Goal: Transaction & Acquisition: Book appointment/travel/reservation

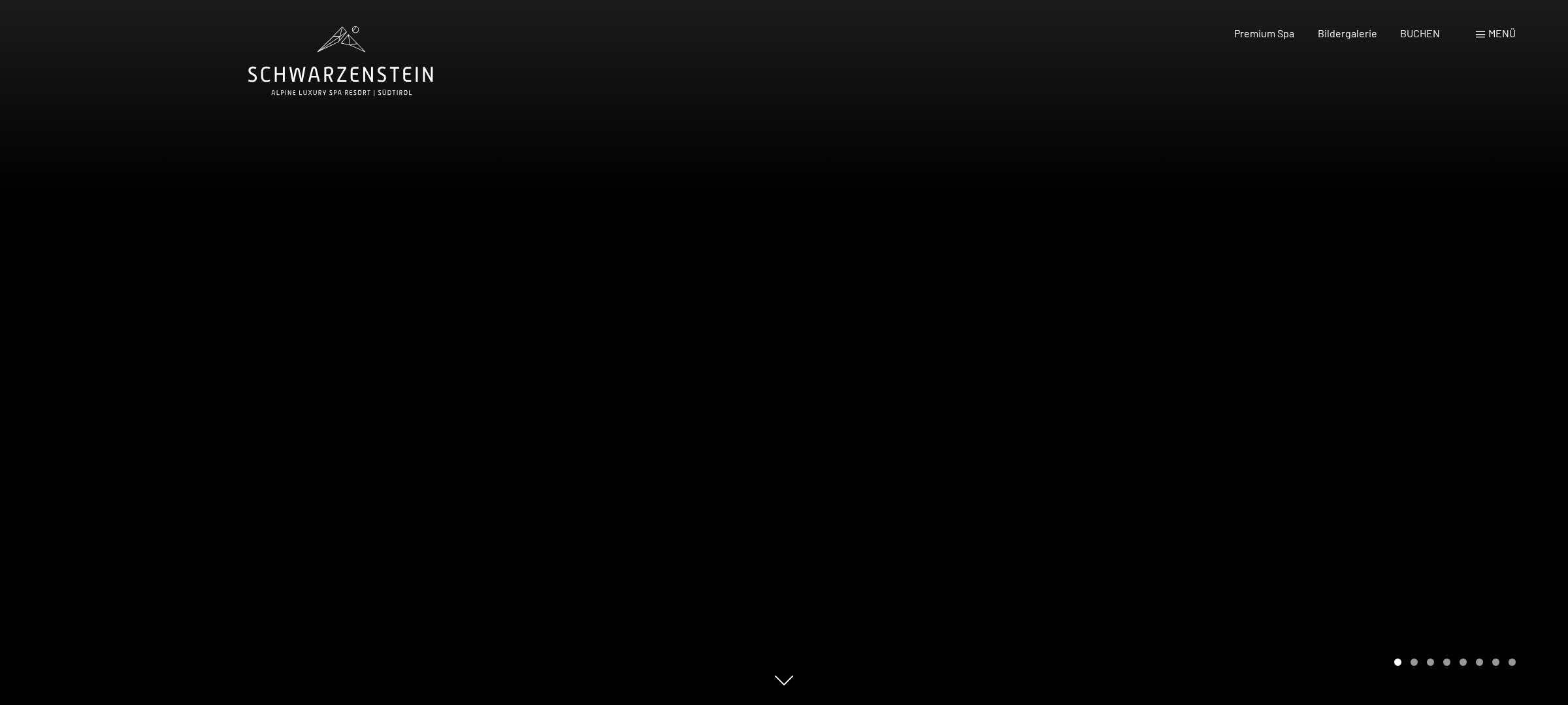
click at [1475, 36] on div "Buchen Anfragen Premium Spa Bildergalerie BUCHEN Menü DE IT EN Gutschein Bilder…" at bounding box center [1352, 33] width 328 height 14
click at [1496, 34] on span "Menü" at bounding box center [1502, 33] width 28 height 13
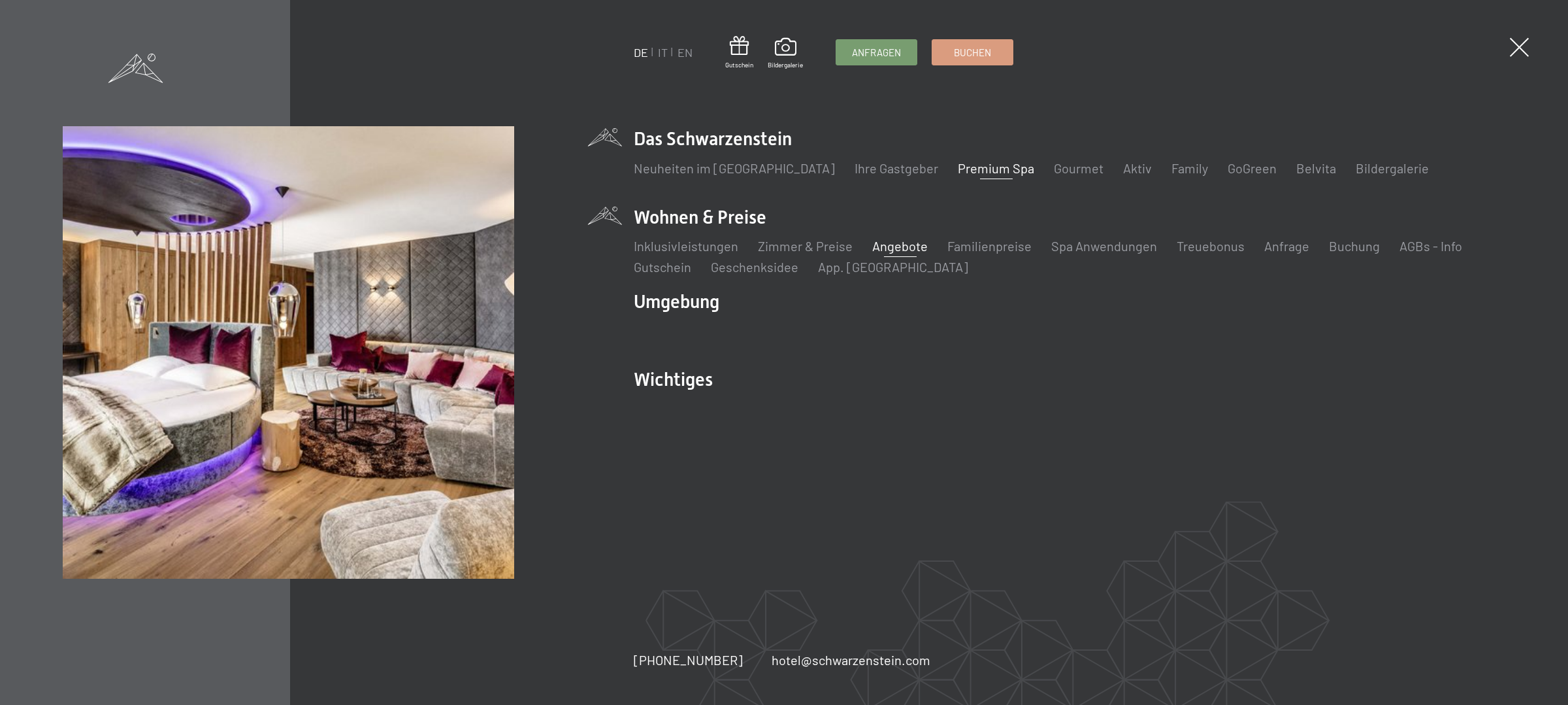
click at [891, 247] on link "Angebote" at bounding box center [900, 245] width 55 height 16
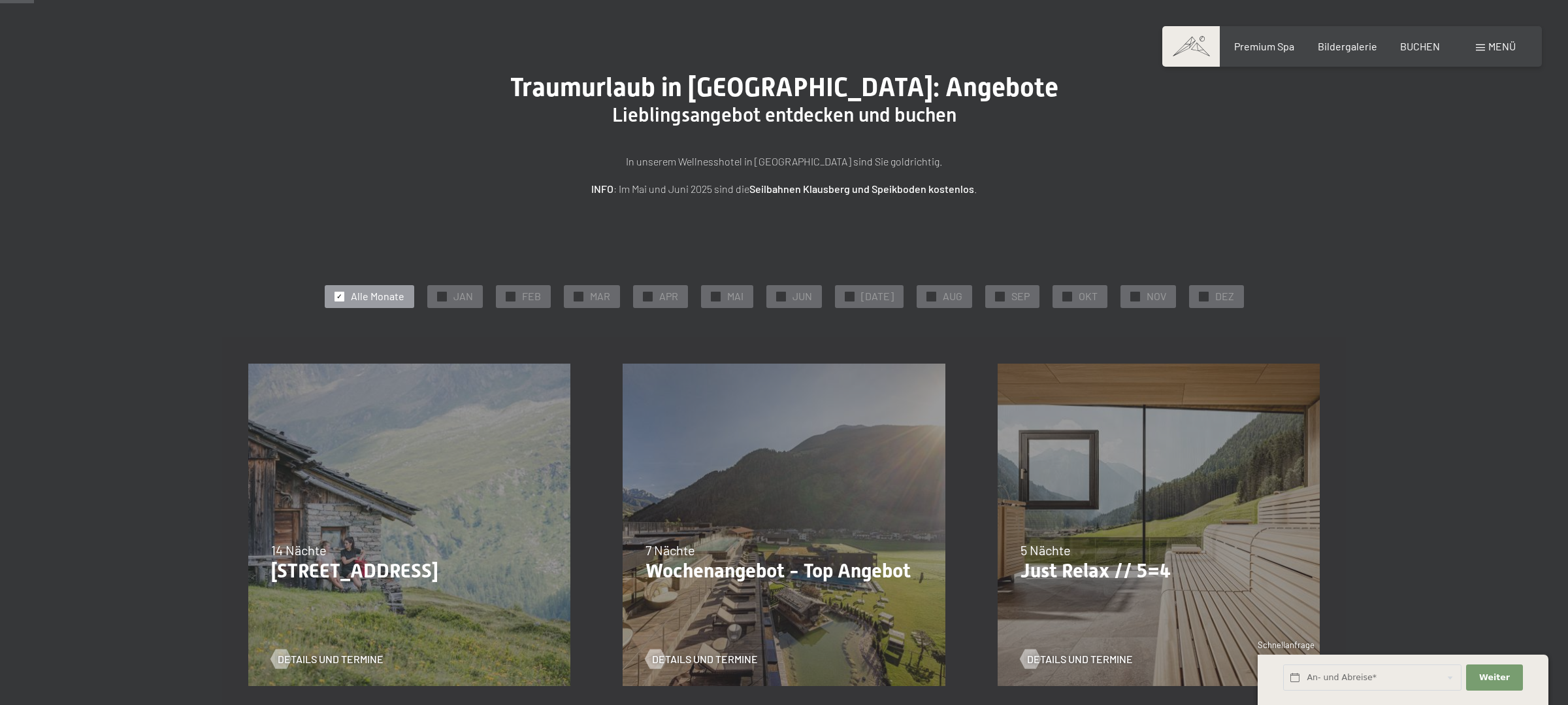
scroll to position [53, 0]
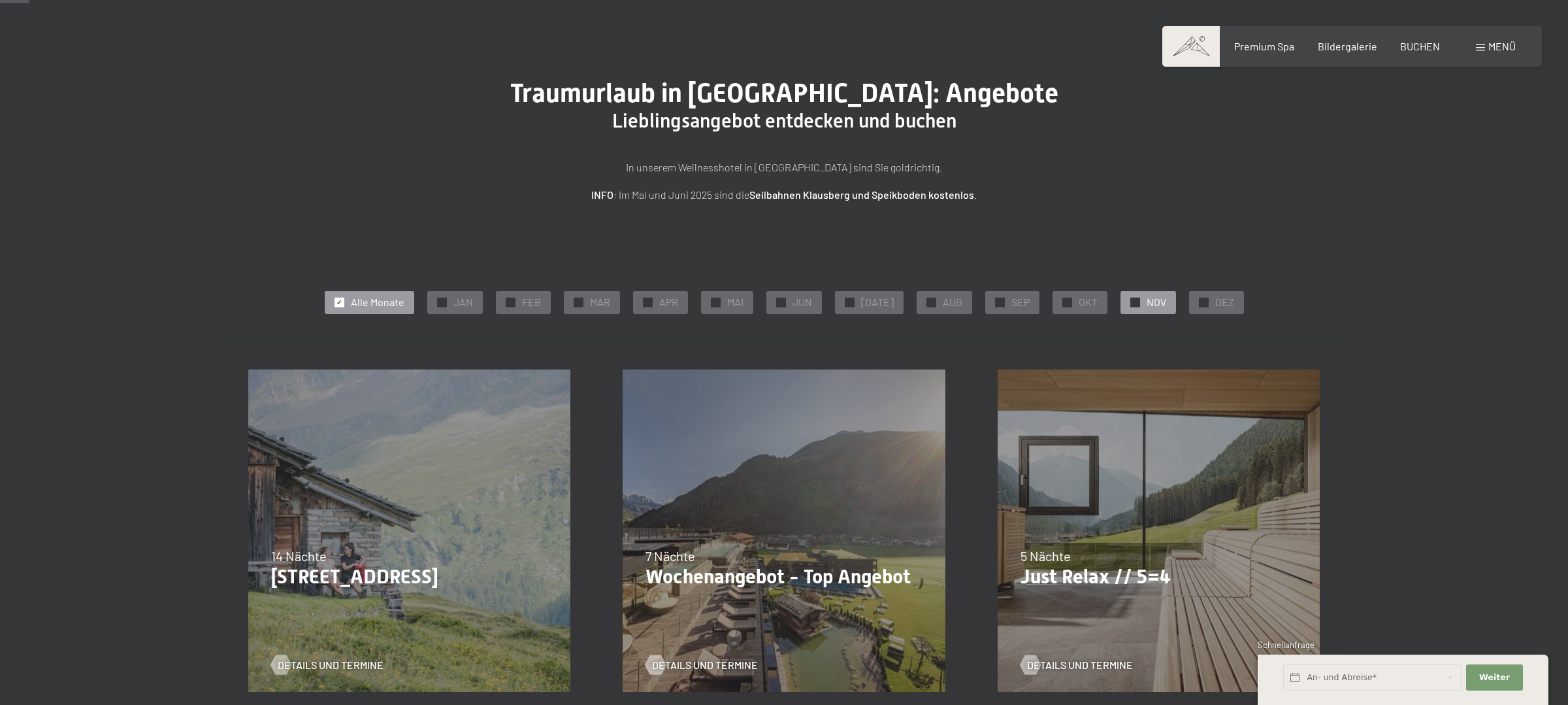
click at [1133, 303] on span "✓" at bounding box center [1135, 302] width 5 height 9
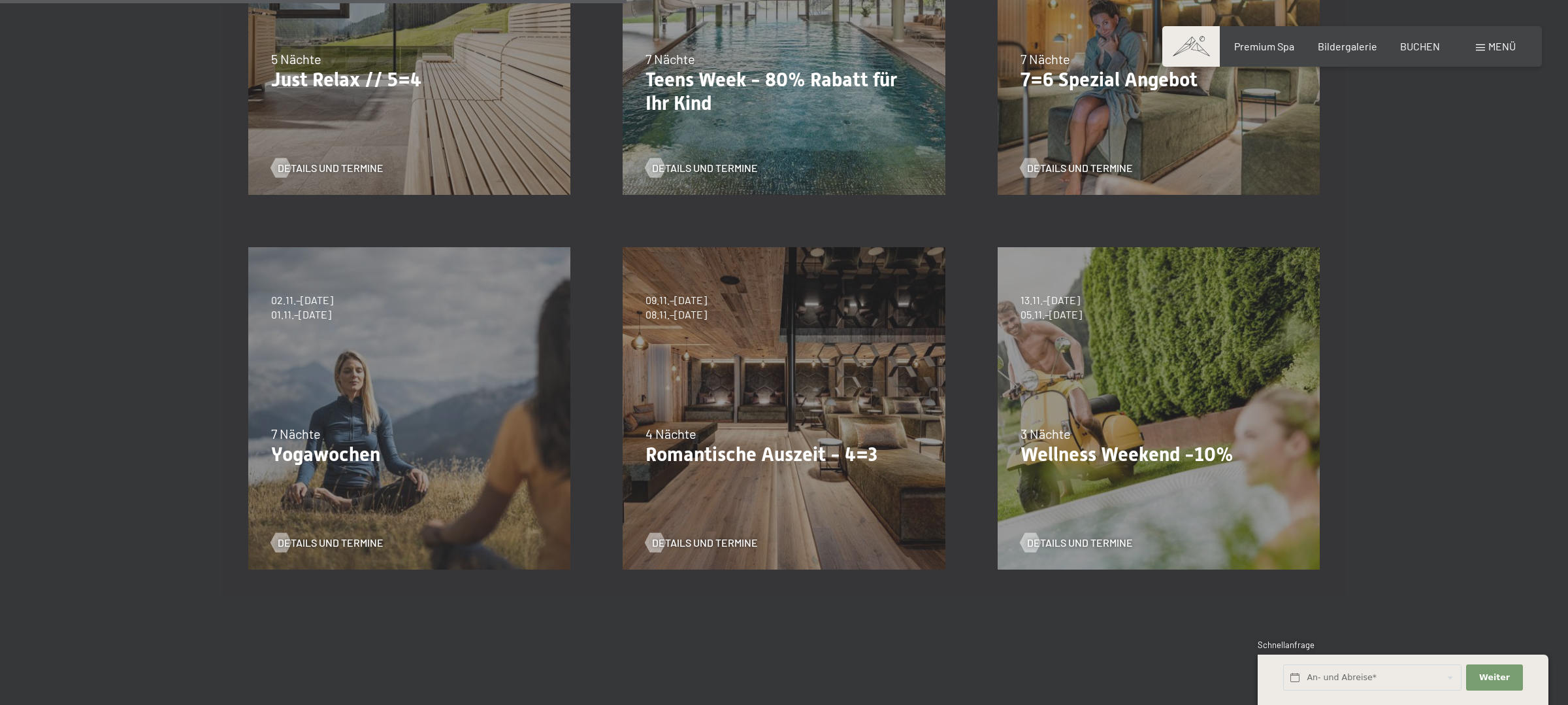
scroll to position [553, 0]
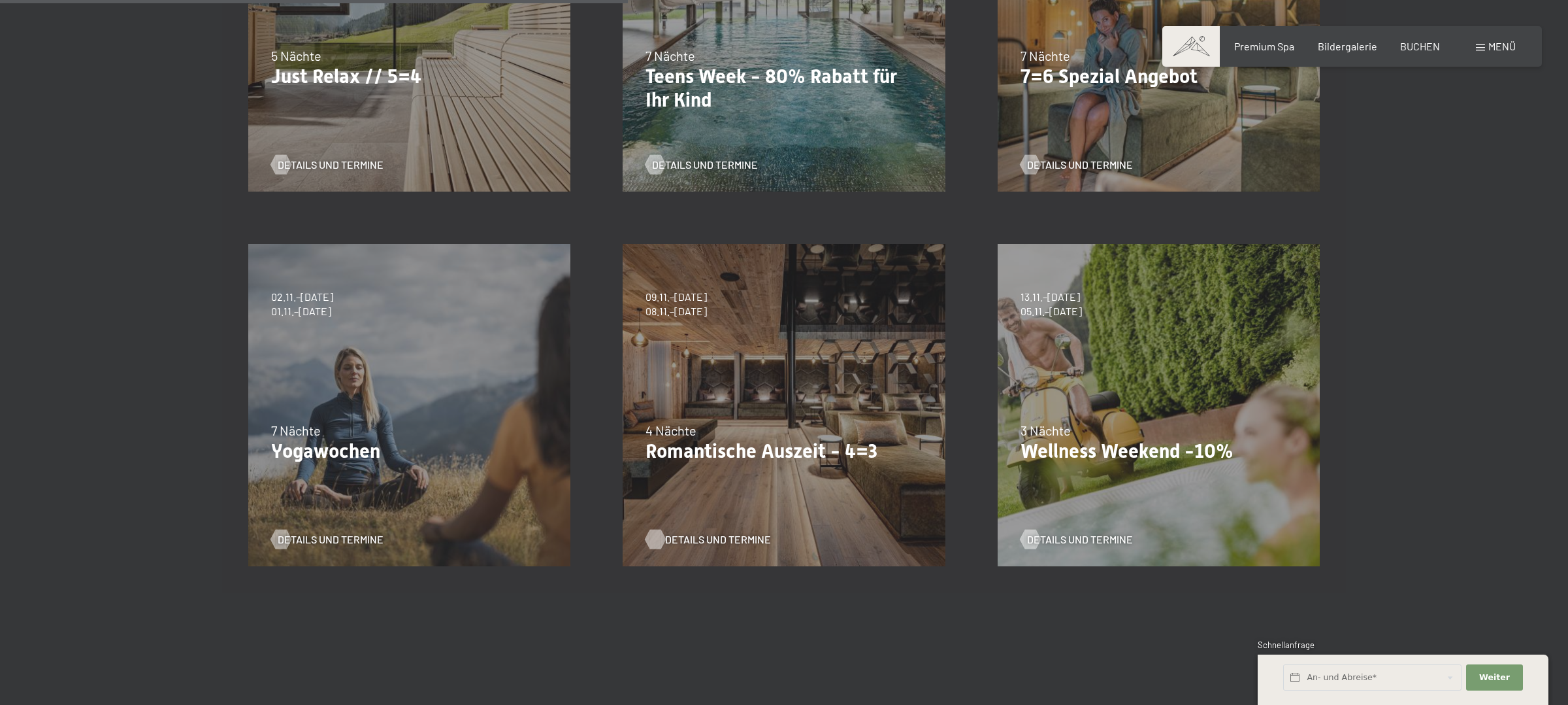
click at [693, 538] on span "Details und Termine" at bounding box center [717, 539] width 106 height 14
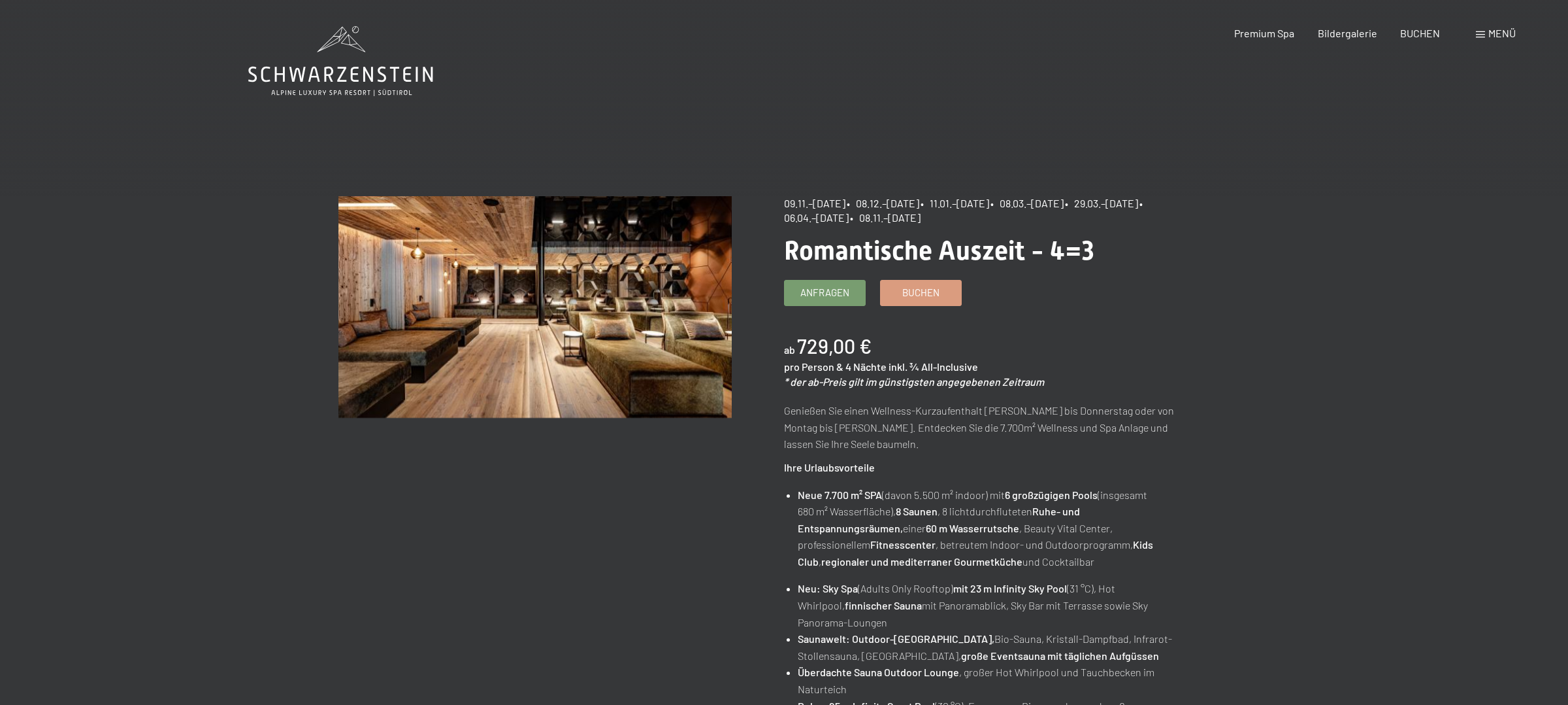
click at [920, 294] on span "Buchen" at bounding box center [921, 290] width 37 height 14
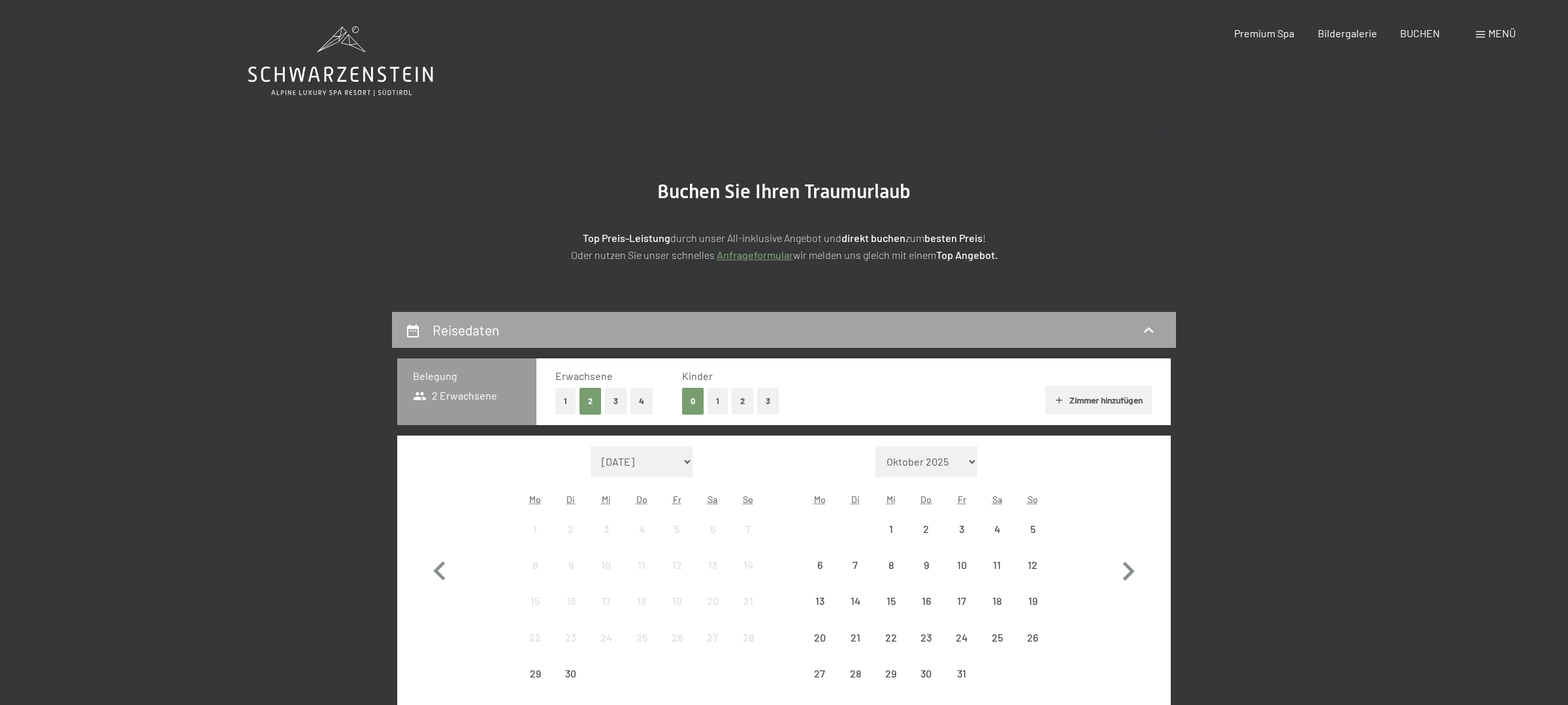
select select "[DATE]"
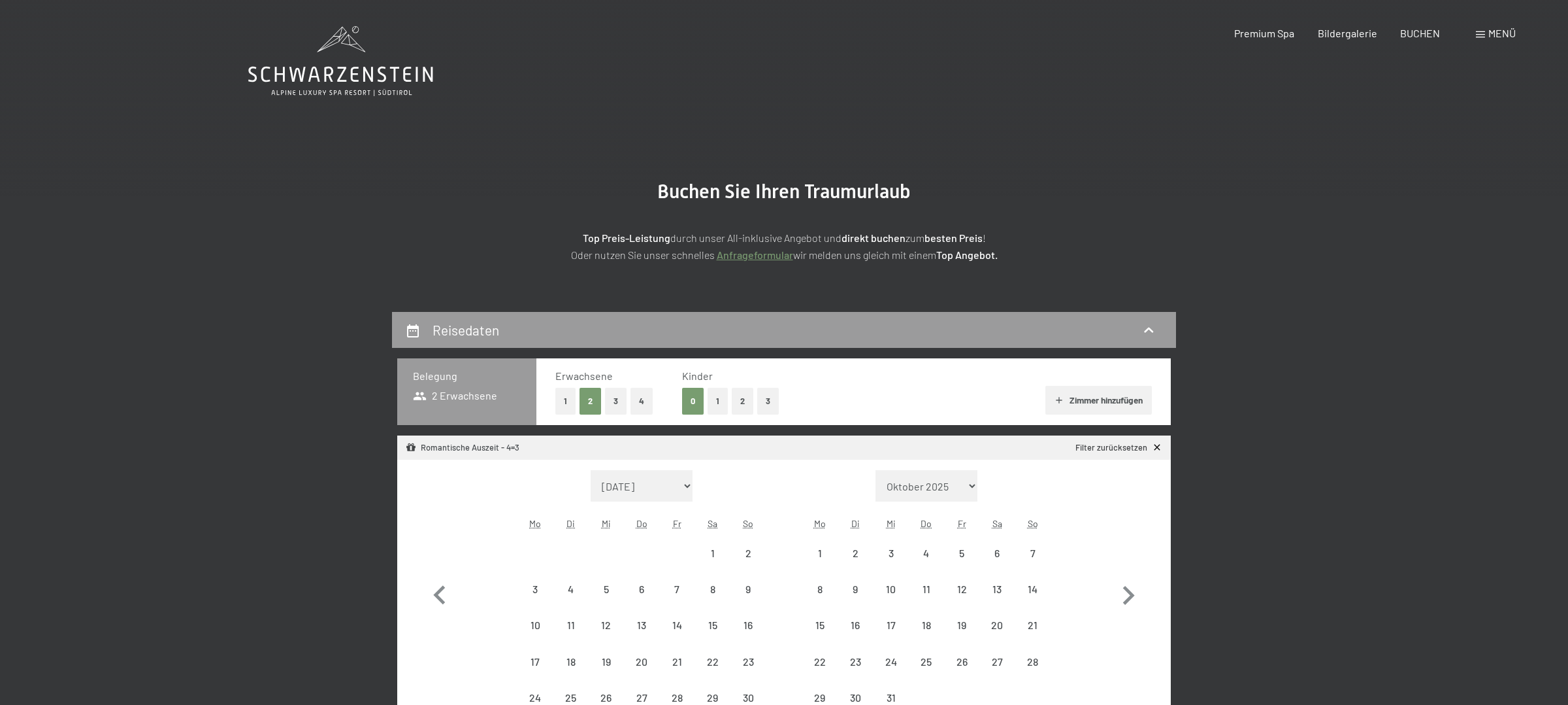
select select "[DATE]"
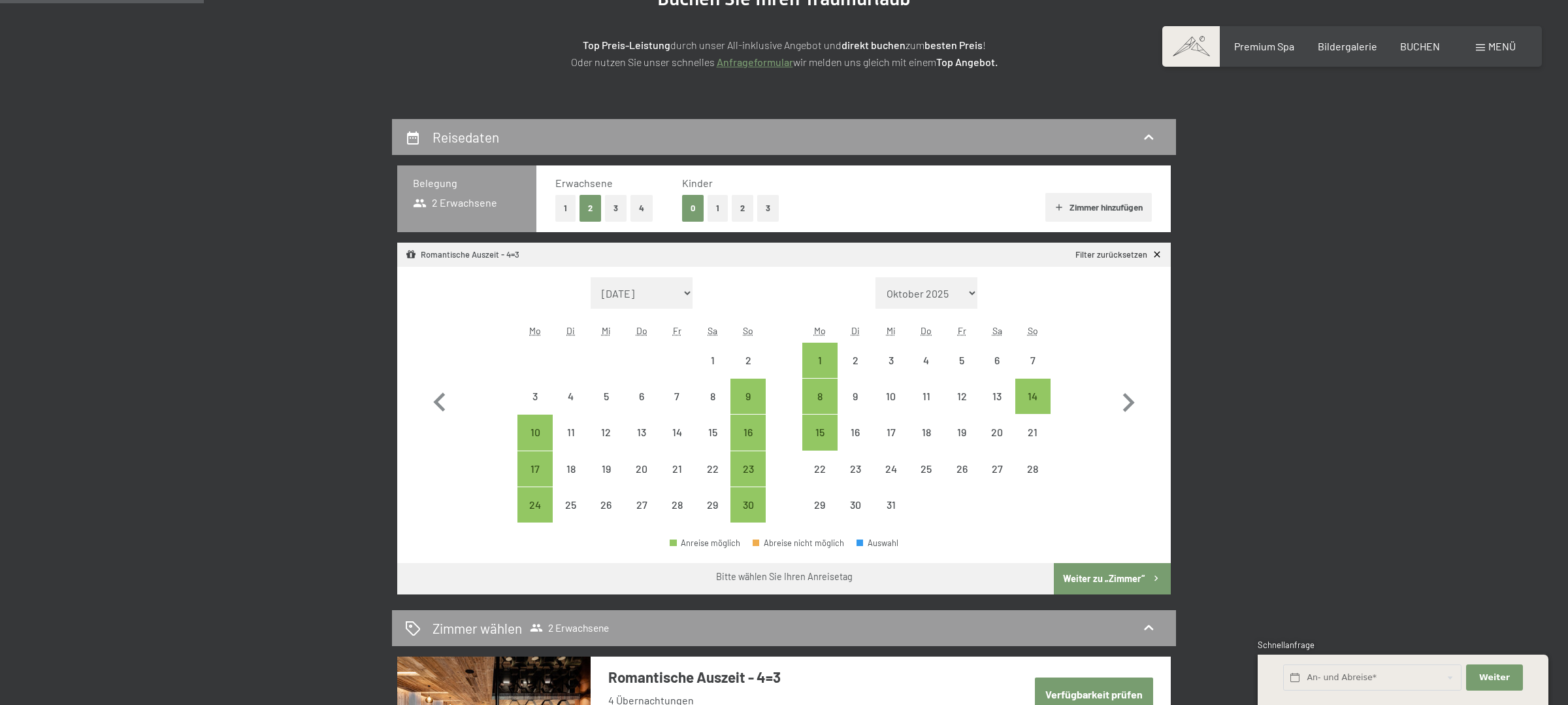
scroll to position [198, 0]
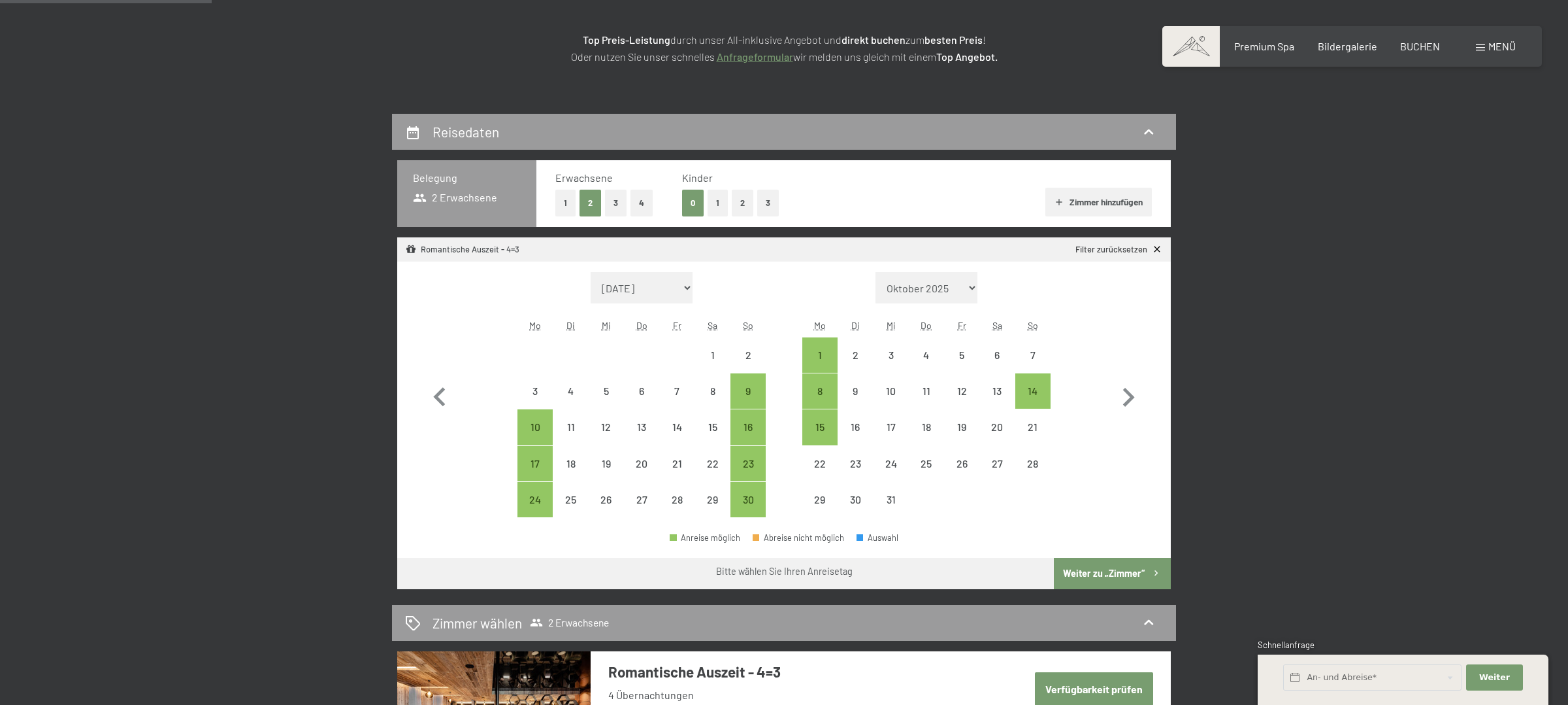
click at [745, 390] on span "Einwilligung Marketing*" at bounding box center [713, 390] width 108 height 13
click at [652, 390] on input "Einwilligung Marketing*" at bounding box center [645, 390] width 13 height 13
click at [751, 394] on span "Einwilligung Marketing*" at bounding box center [713, 390] width 108 height 13
click at [652, 394] on input "Einwilligung Marketing*" at bounding box center [645, 390] width 13 height 13
checkbox input "false"
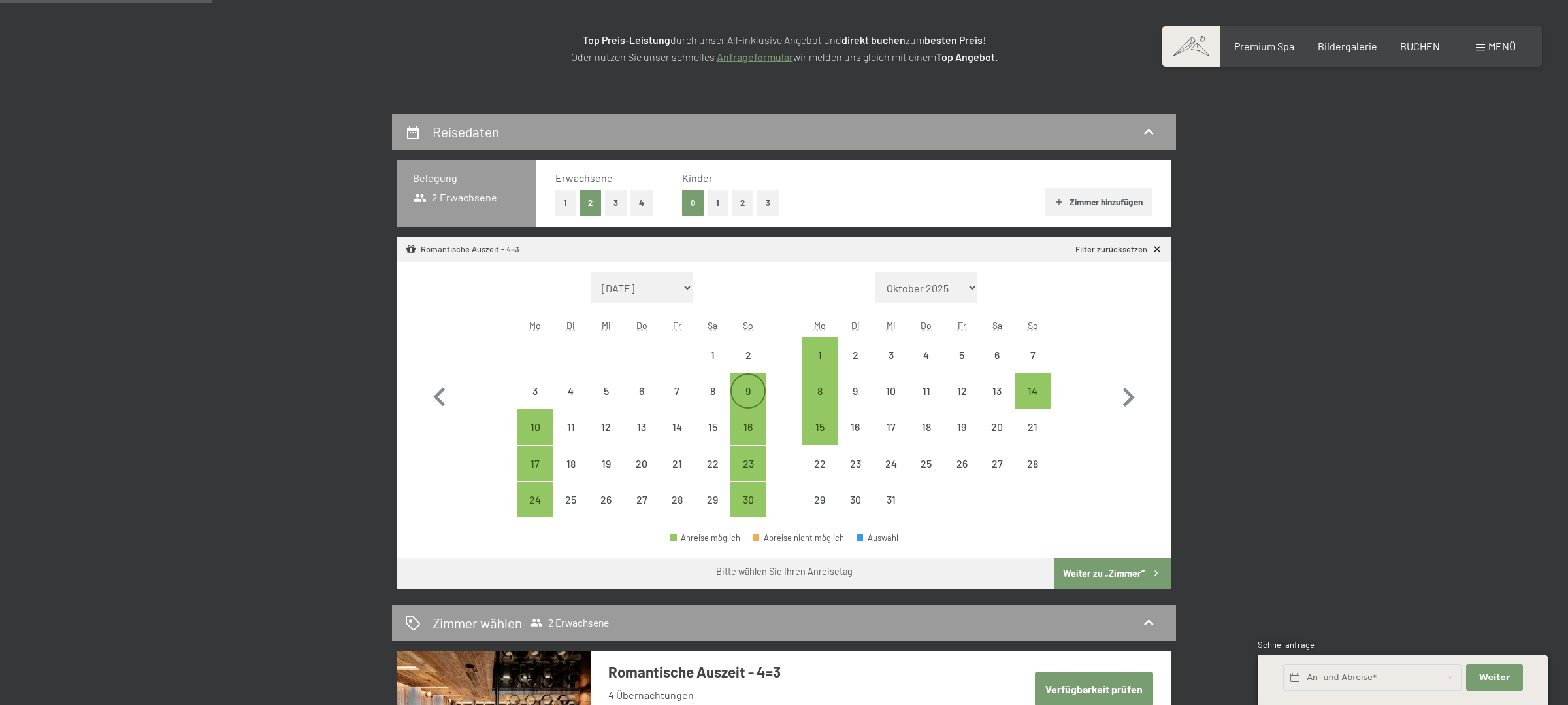
click at [753, 399] on div "9" at bounding box center [748, 402] width 33 height 33
select select "[DATE]"
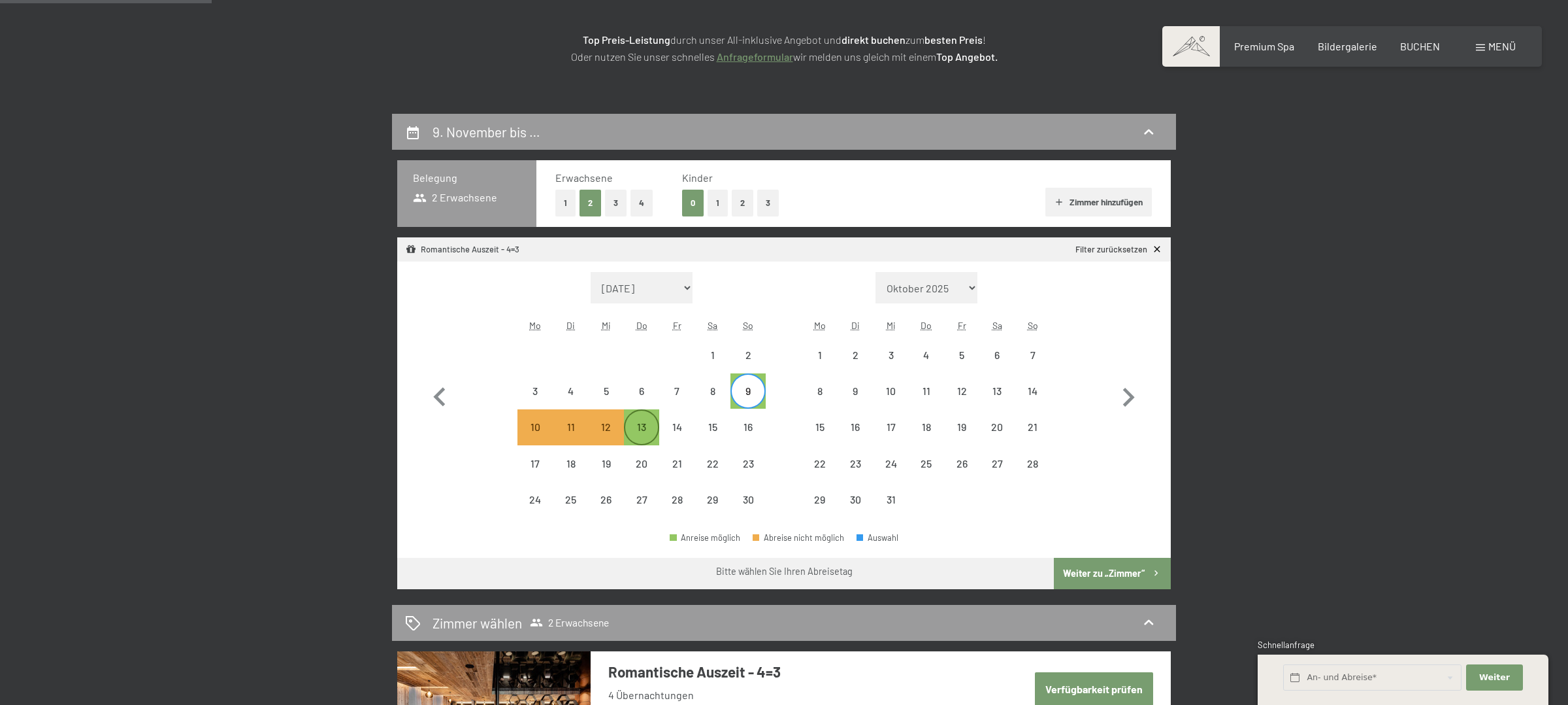
click at [648, 424] on div "13" at bounding box center [642, 438] width 33 height 33
select select "[DATE]"
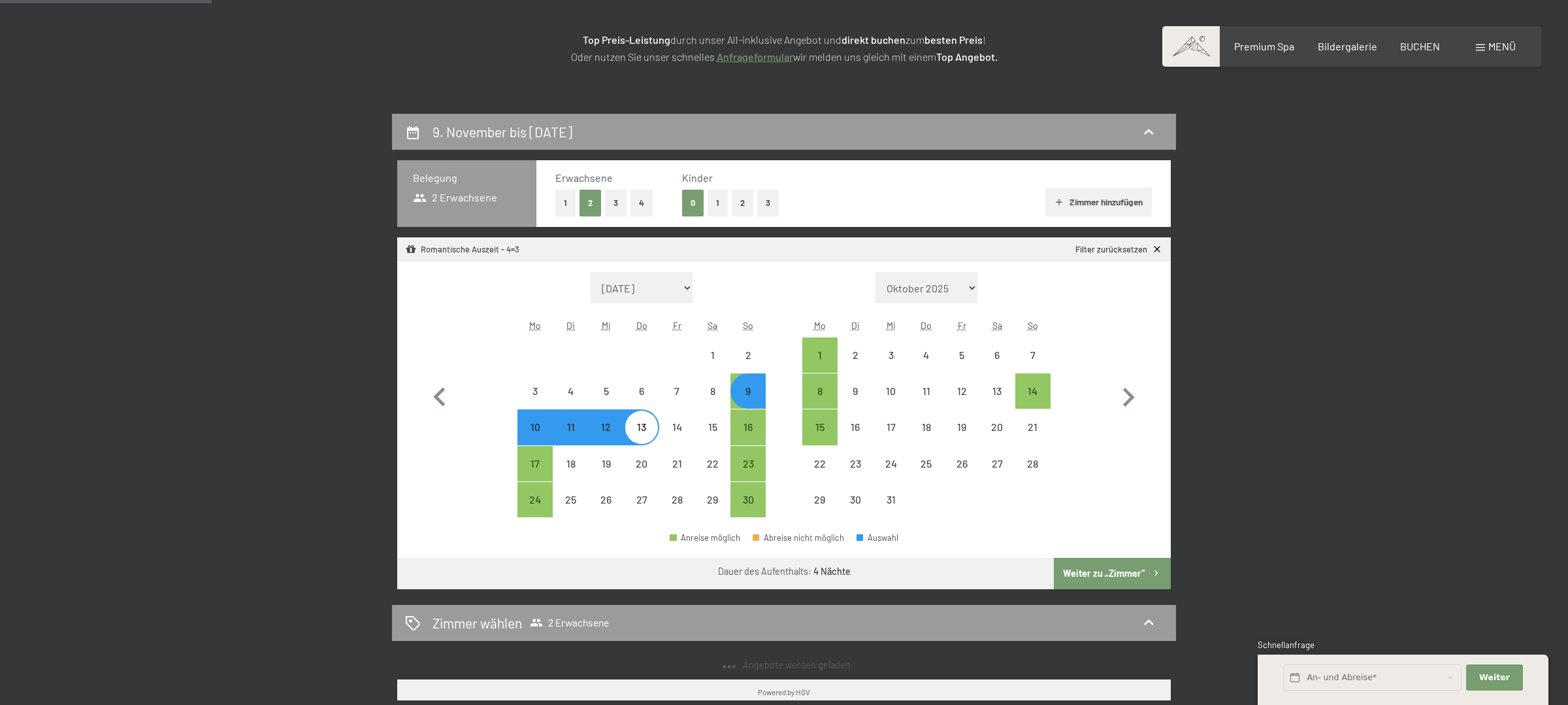
select select "[DATE]"
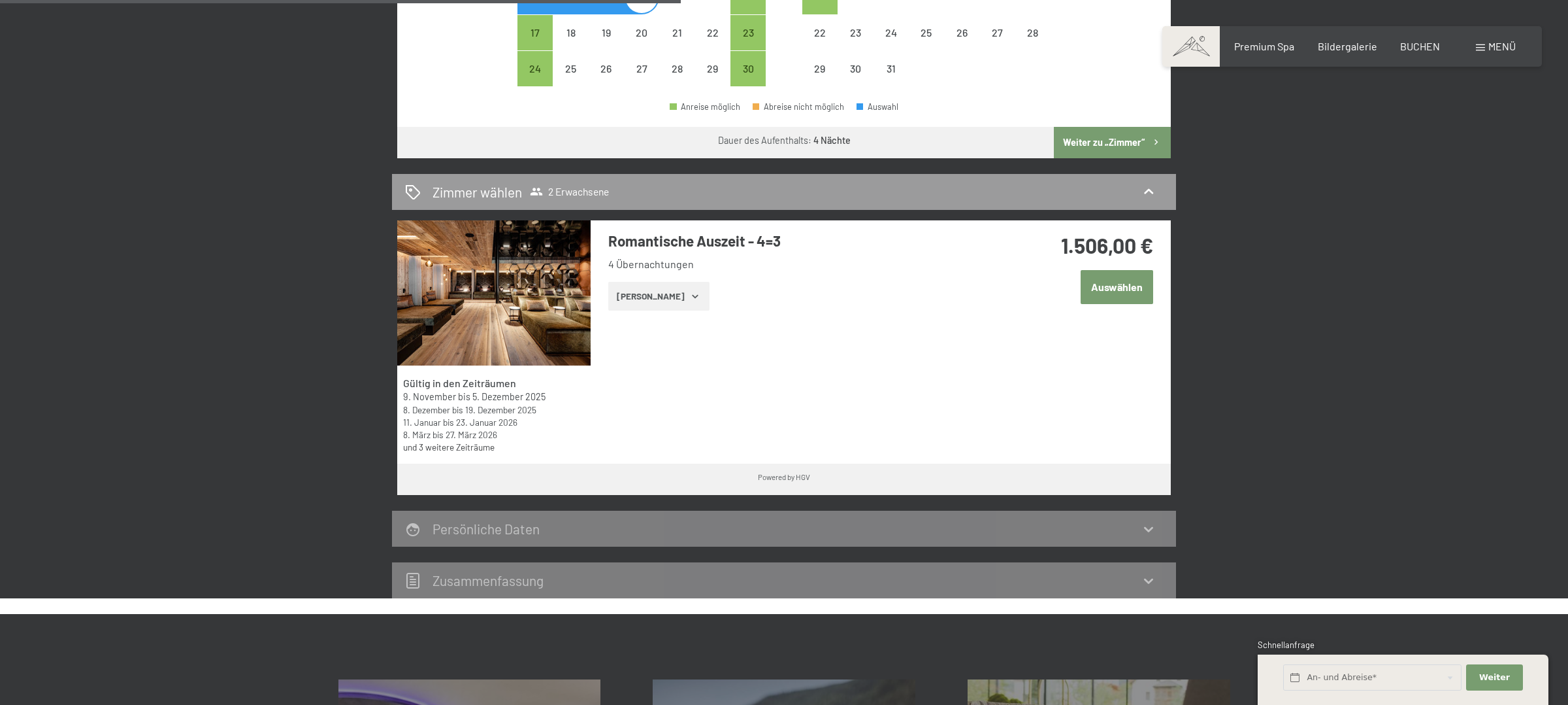
scroll to position [645, 0]
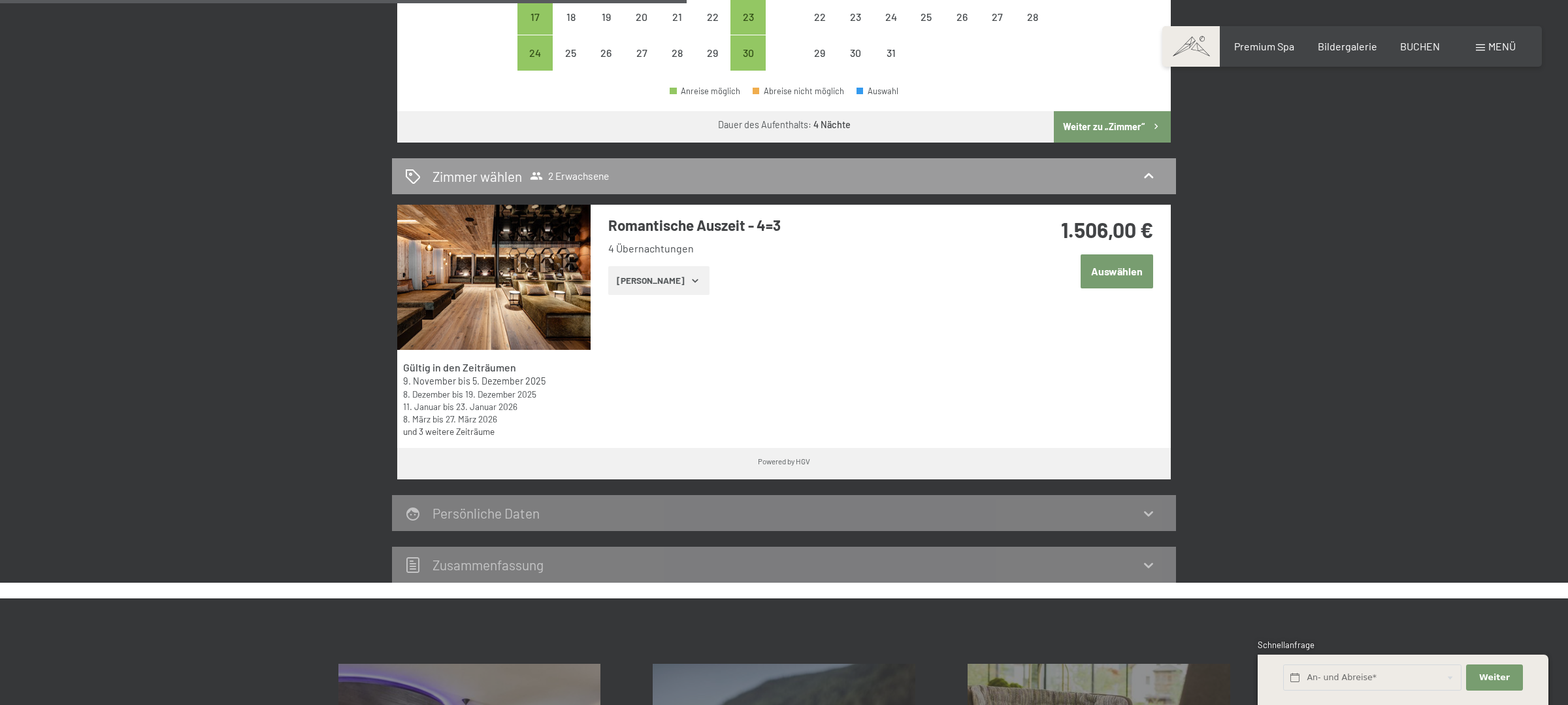
click at [680, 287] on button "[PERSON_NAME]" at bounding box center [659, 280] width 101 height 28
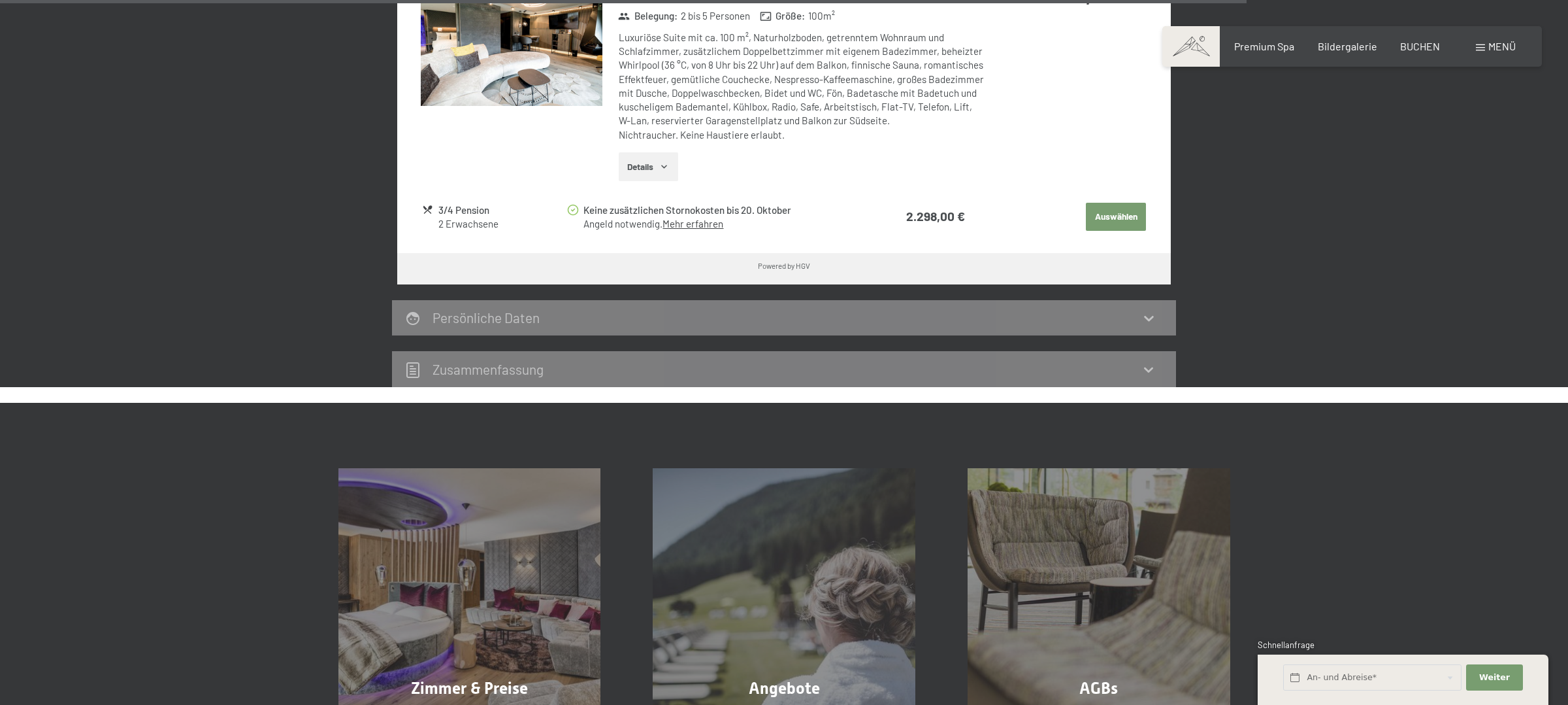
scroll to position [2427, 0]
